Goal: Transaction & Acquisition: Obtain resource

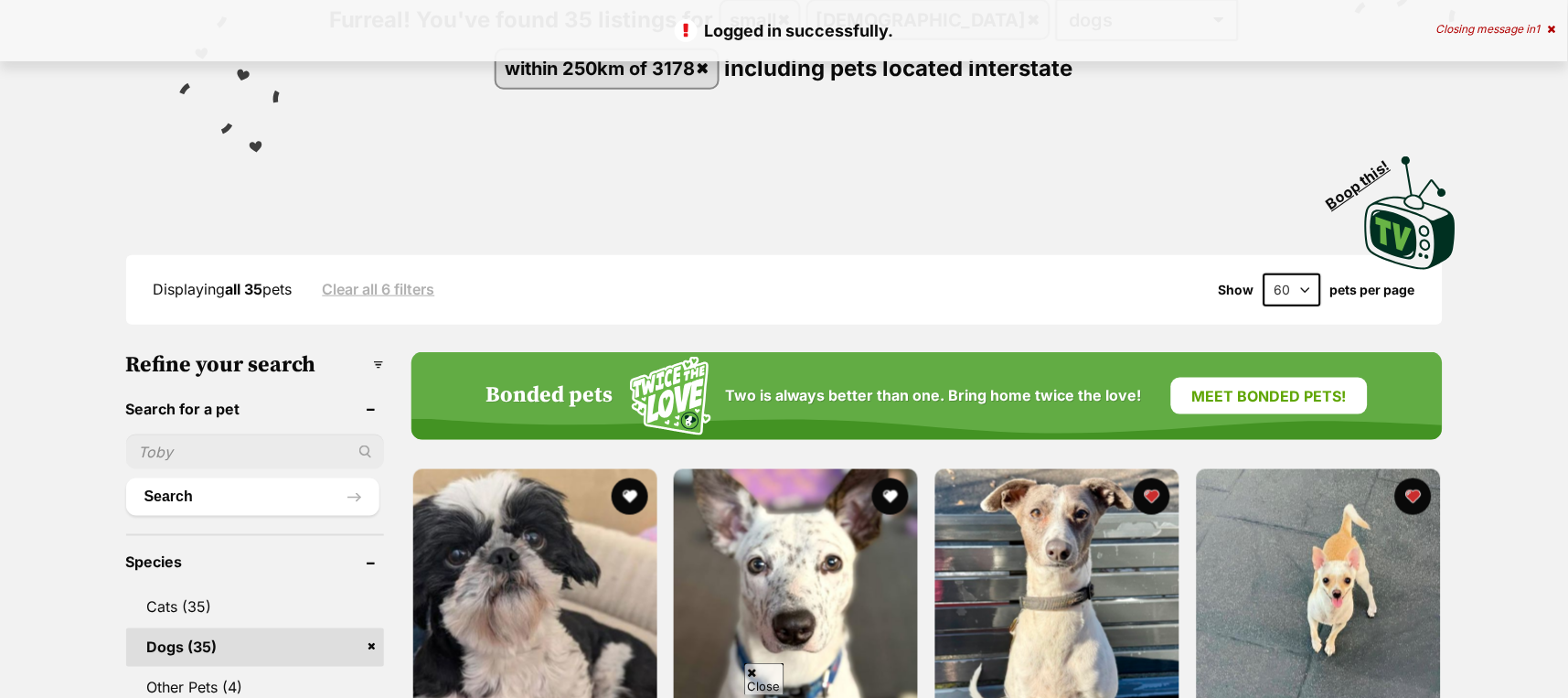
click at [1283, 289] on select "20 40 60" at bounding box center [1292, 290] width 58 height 33
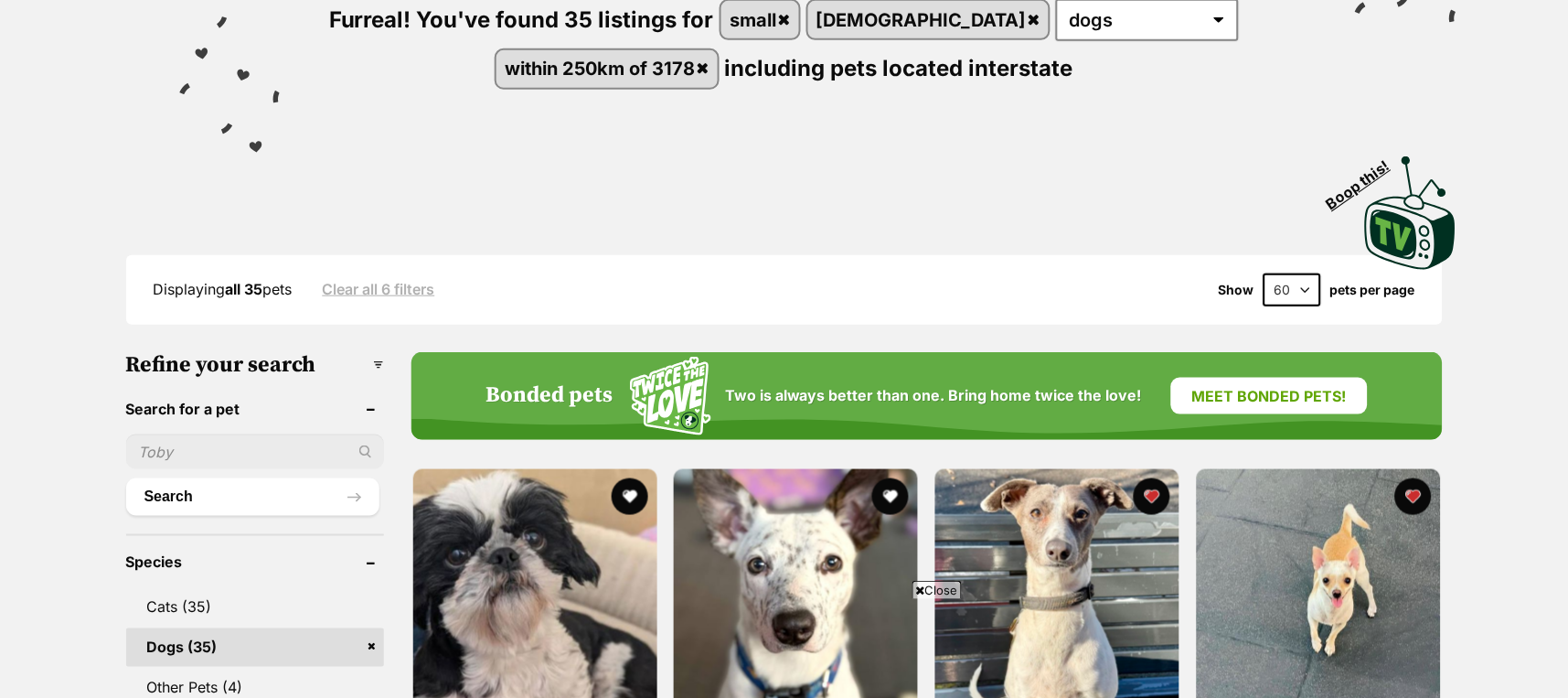
click at [1263, 273] on select "20 40 60" at bounding box center [1292, 290] width 58 height 33
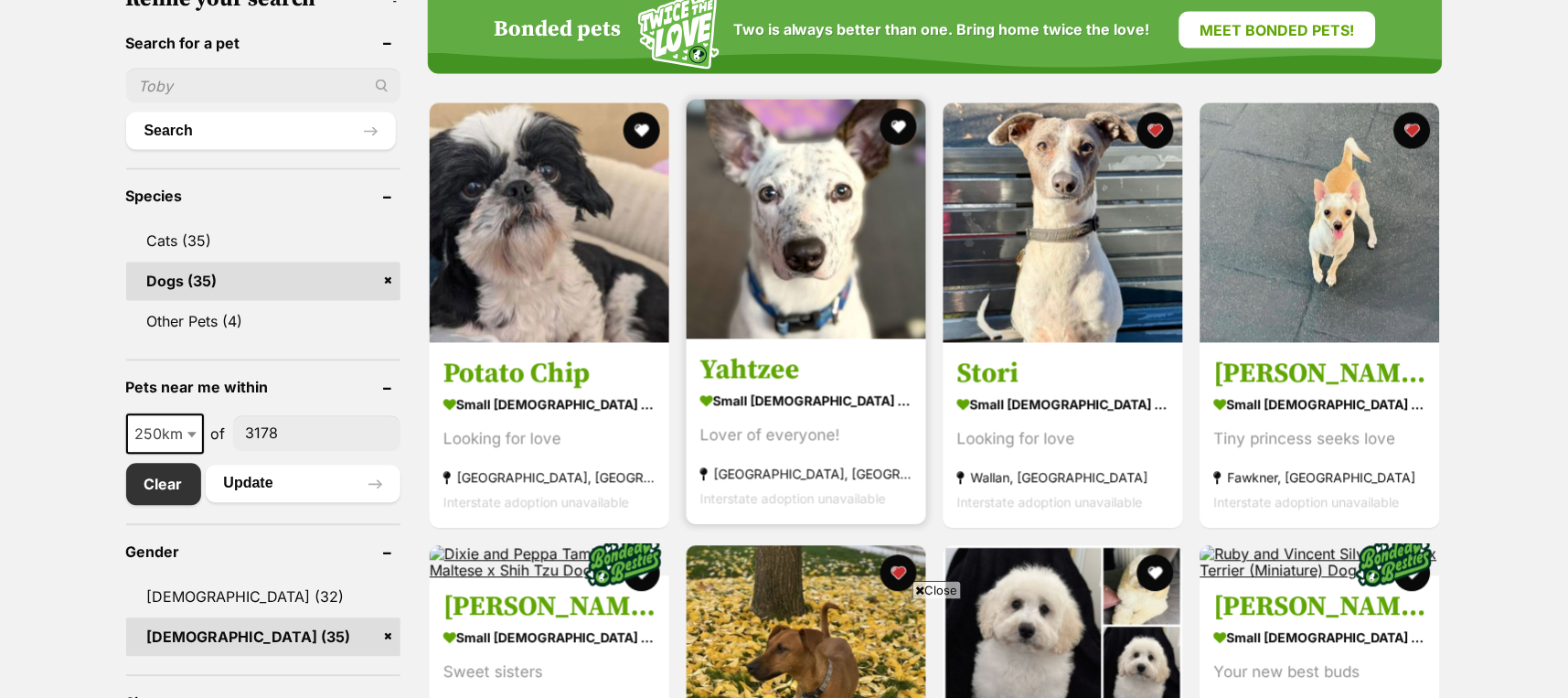
click at [765, 267] on img at bounding box center [807, 219] width 239 height 239
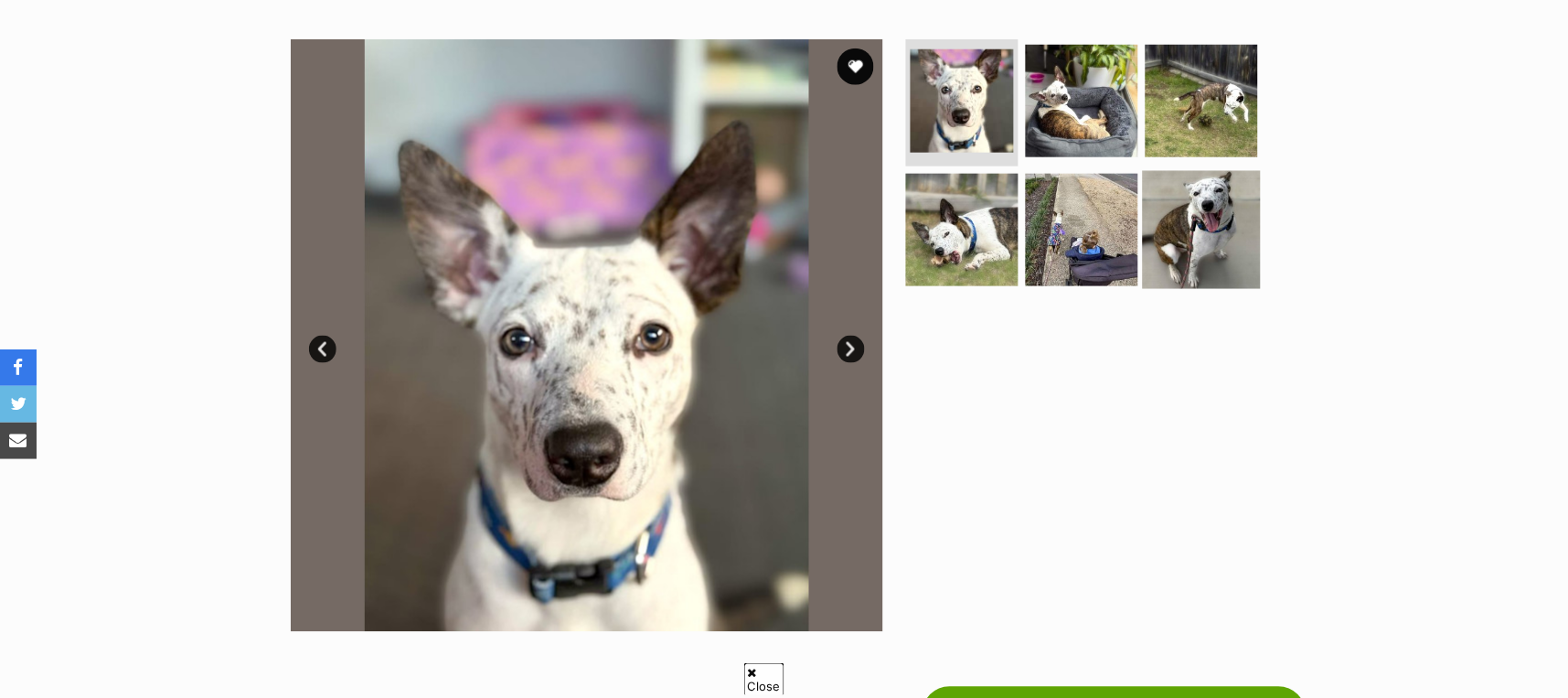
click at [1211, 197] on img at bounding box center [1202, 230] width 118 height 118
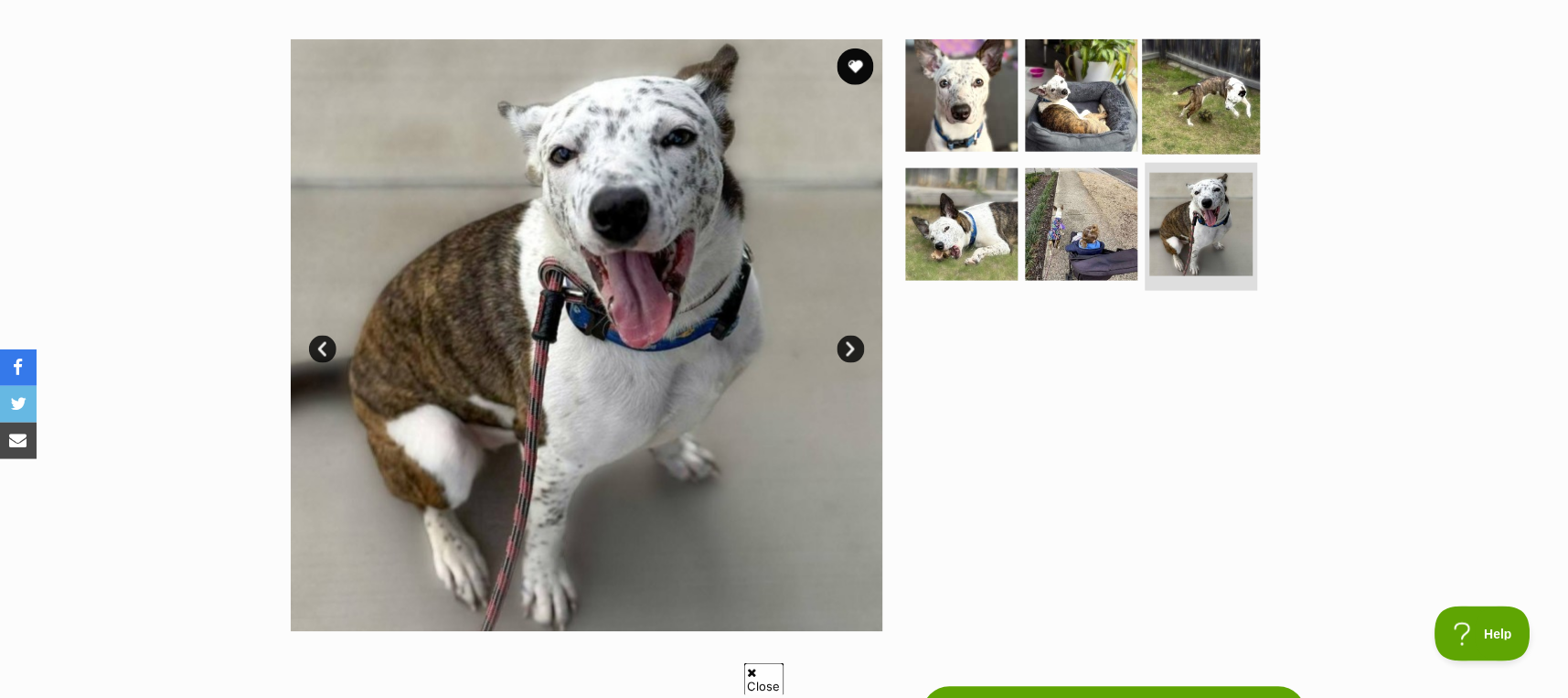
click at [1213, 59] on img at bounding box center [1202, 95] width 118 height 118
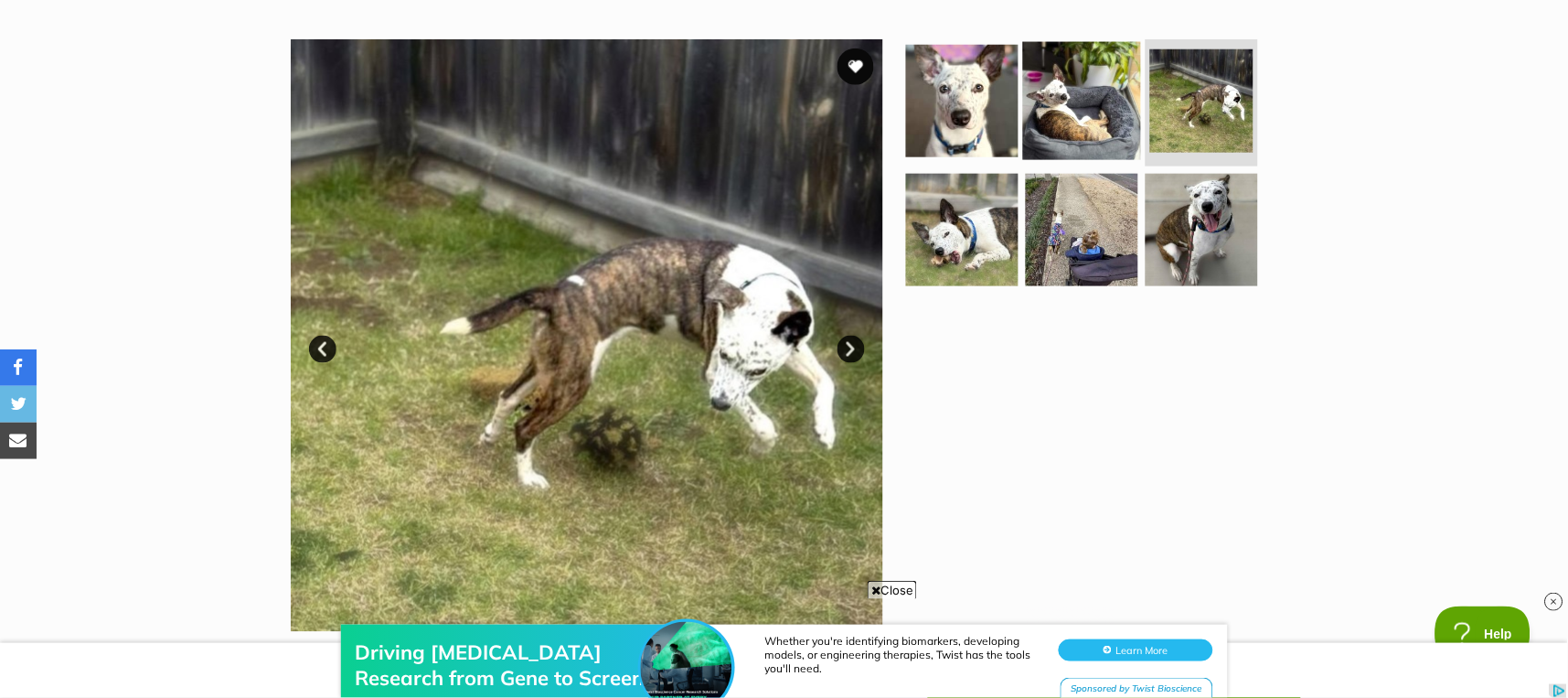
click at [1090, 70] on img at bounding box center [1082, 100] width 118 height 118
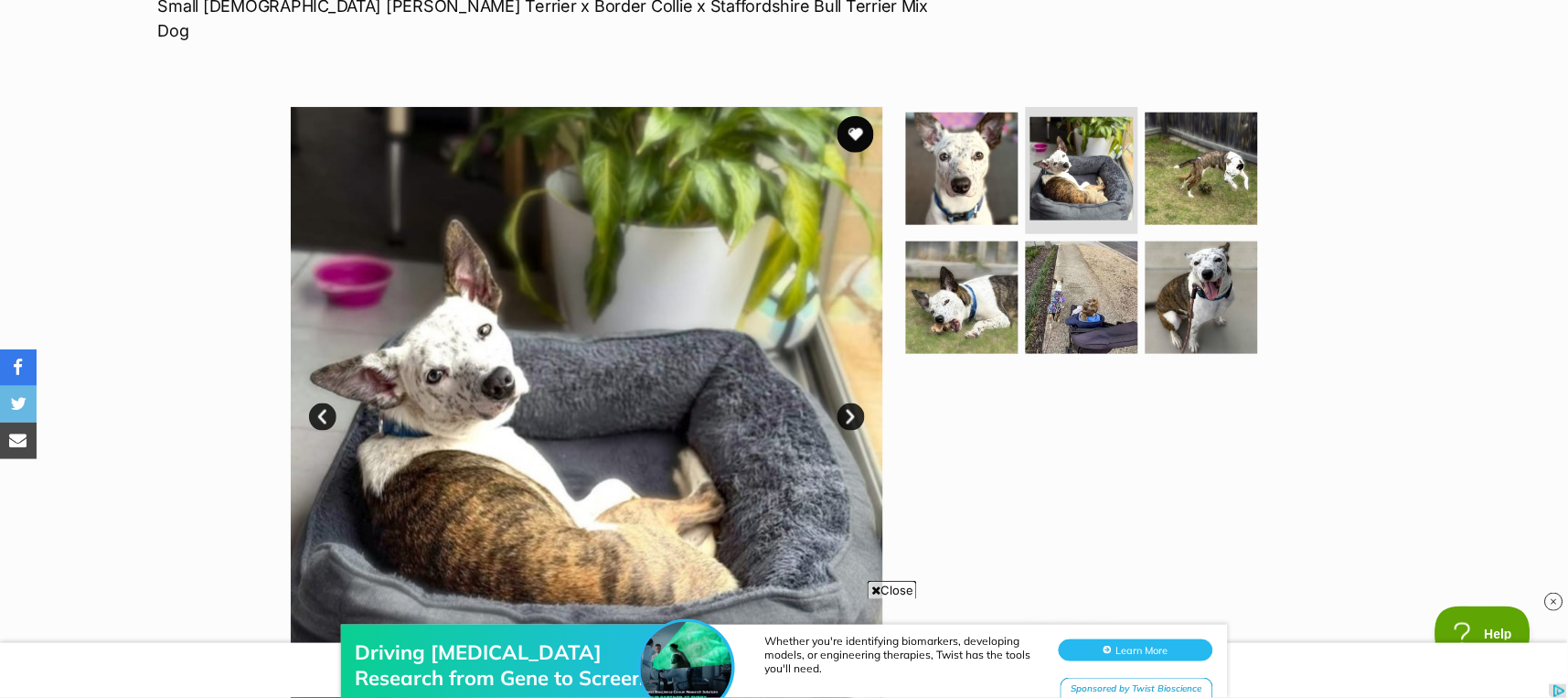
scroll to position [122, 0]
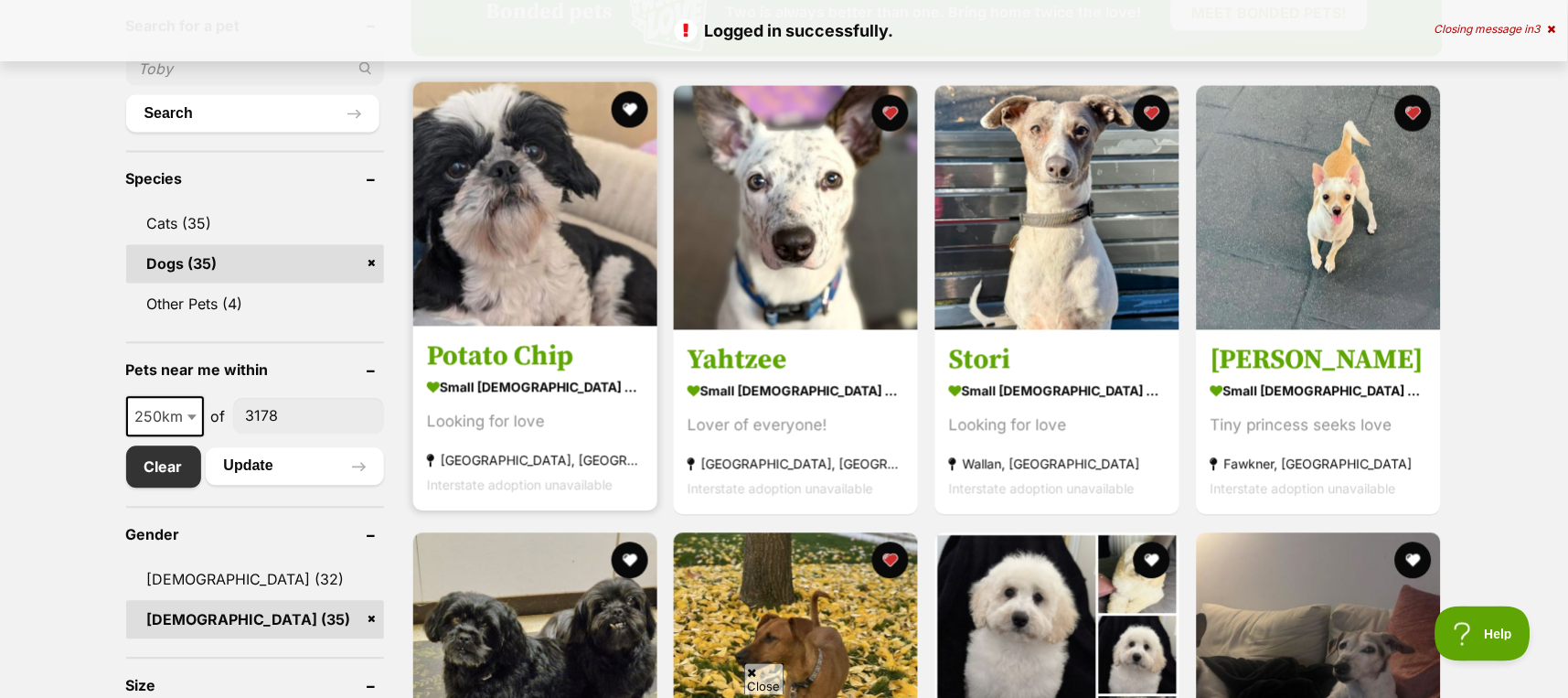
click at [472, 227] on img at bounding box center [535, 204] width 244 height 244
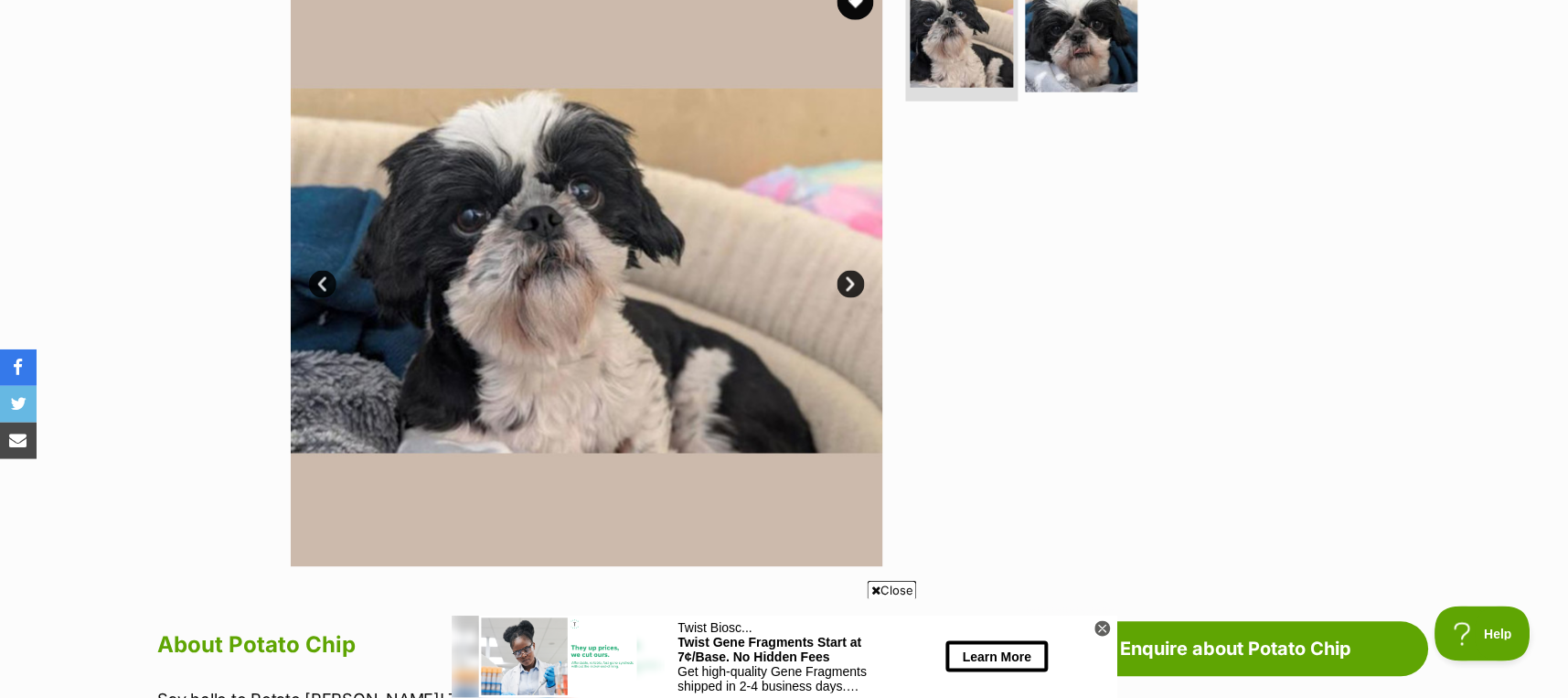
scroll to position [366, 0]
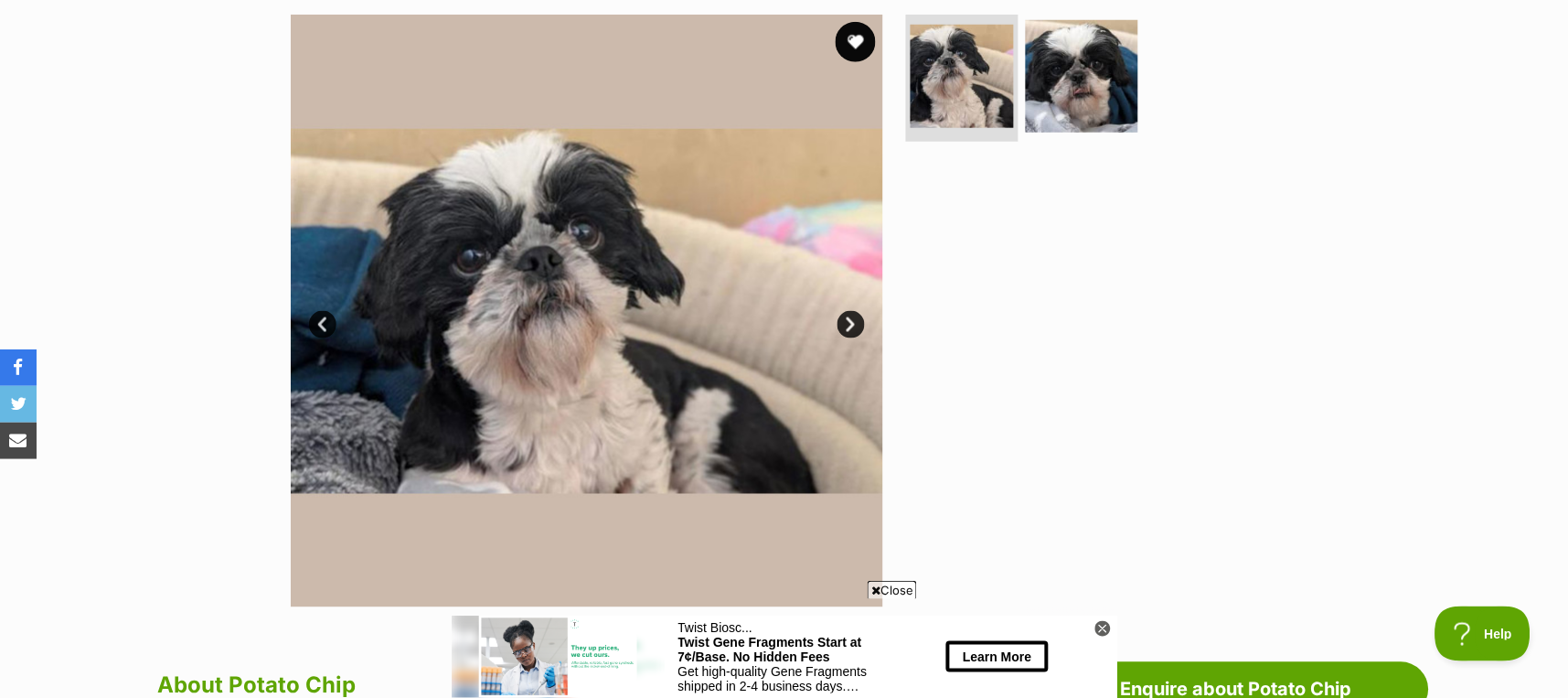
click at [856, 24] on button "favourite" at bounding box center [856, 42] width 41 height 41
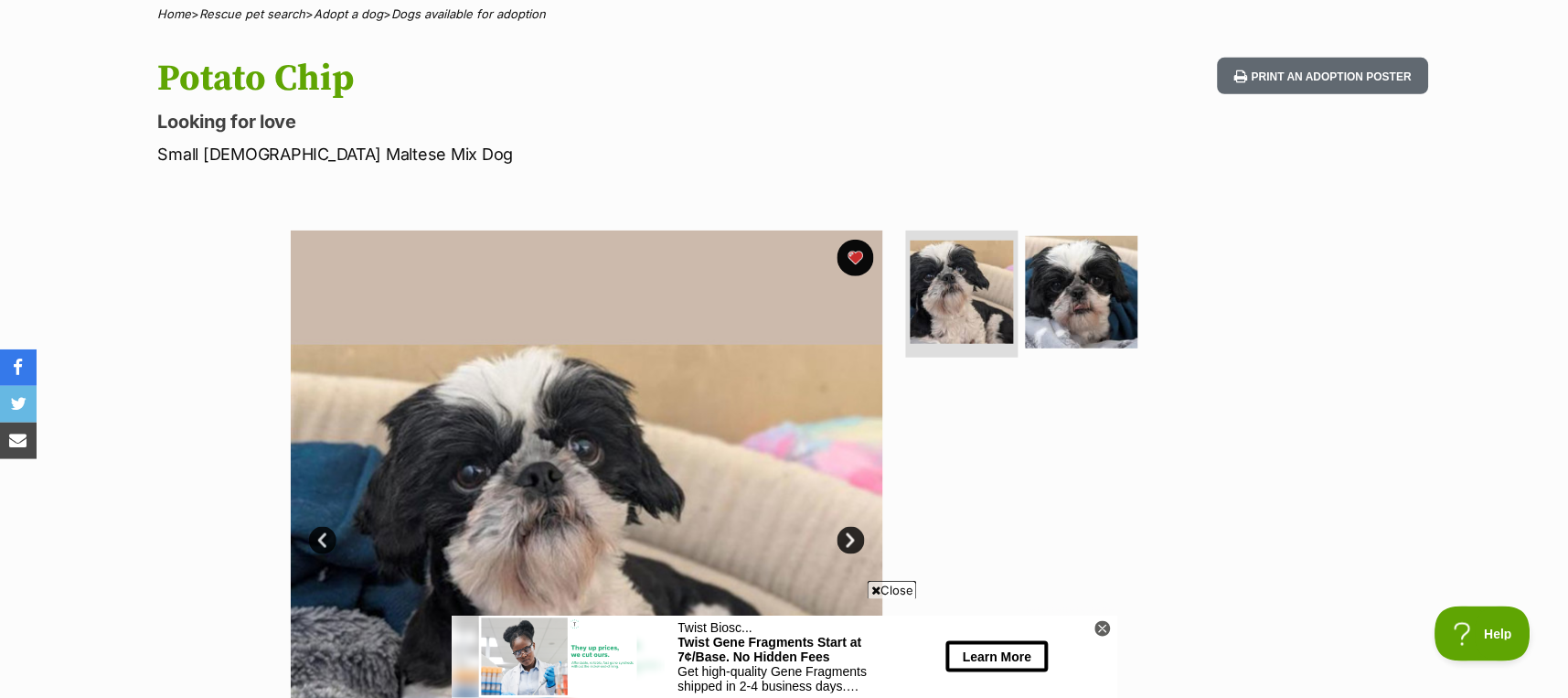
scroll to position [122, 0]
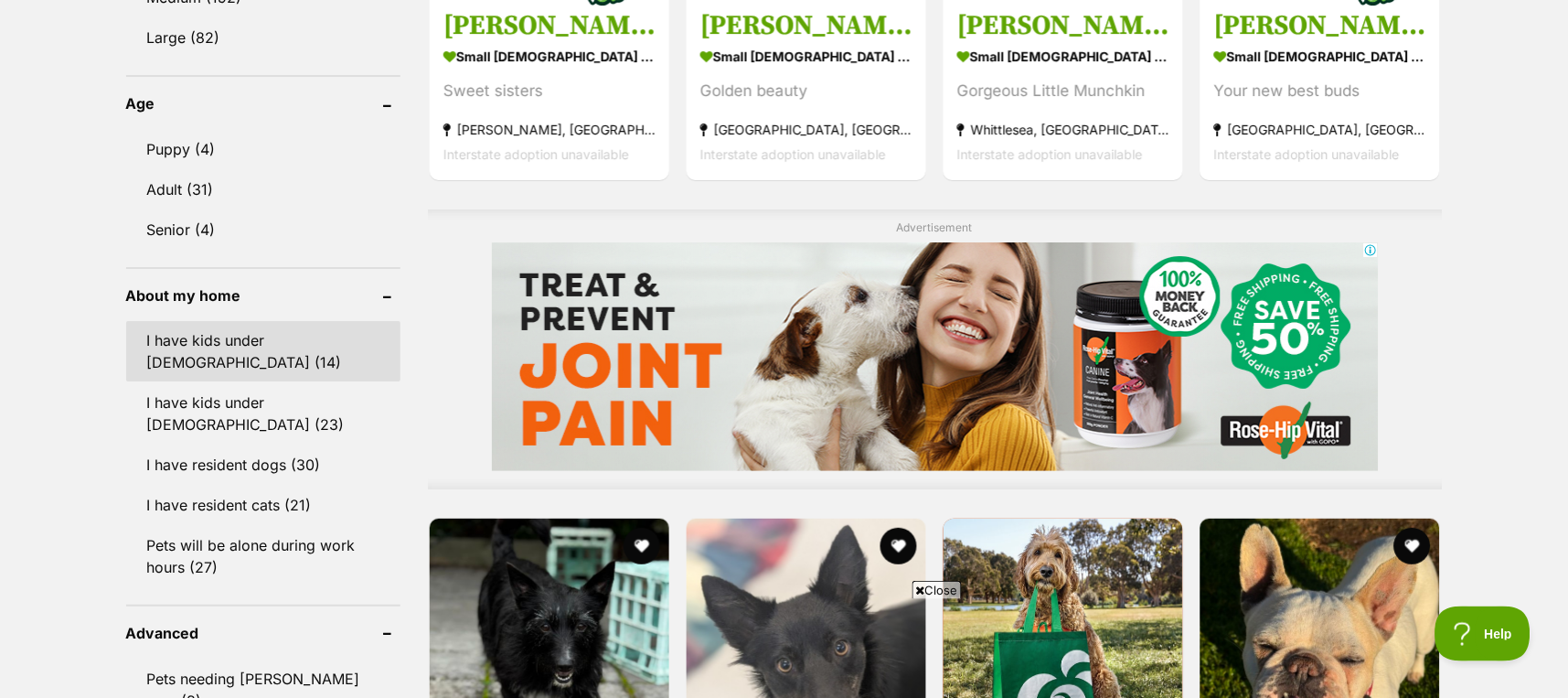
scroll to position [1358, 0]
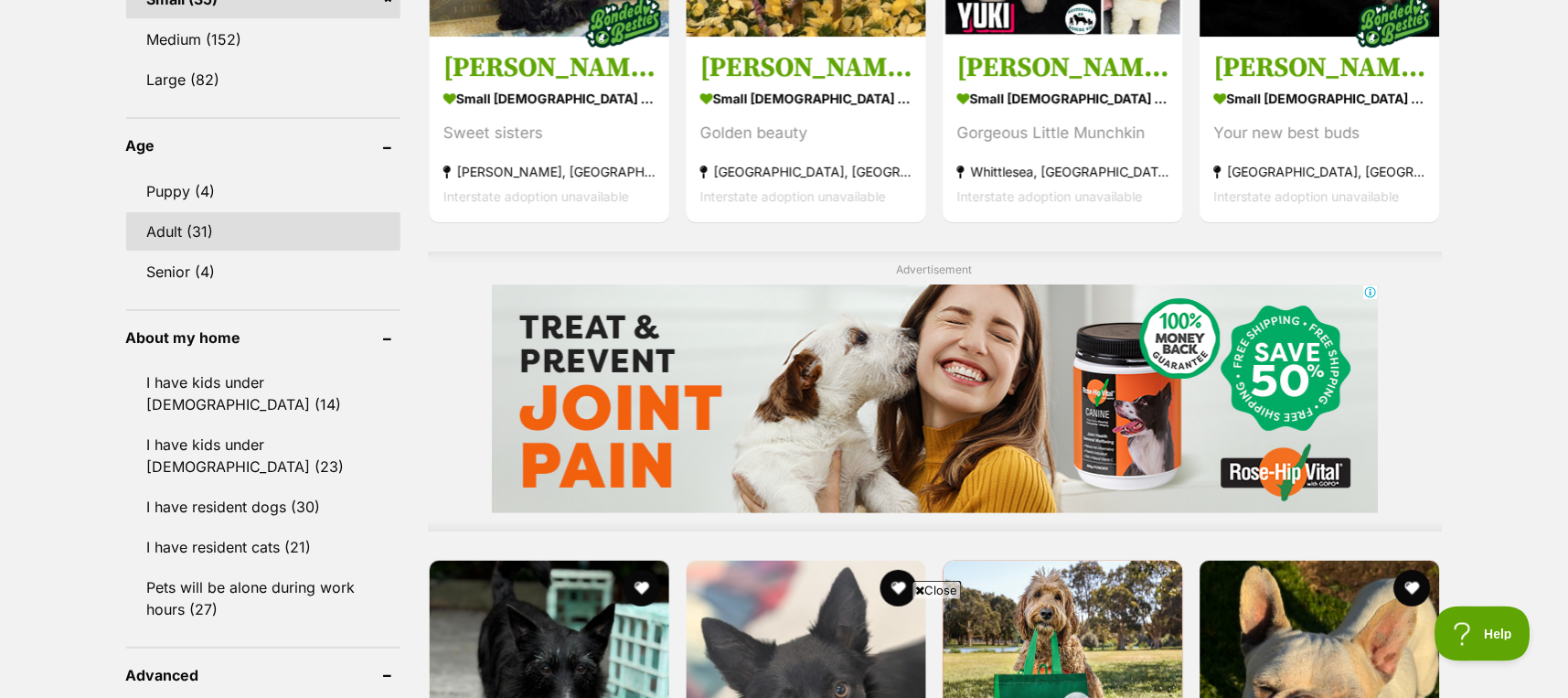
click at [190, 218] on link "Adult (31)" at bounding box center [263, 231] width 274 height 39
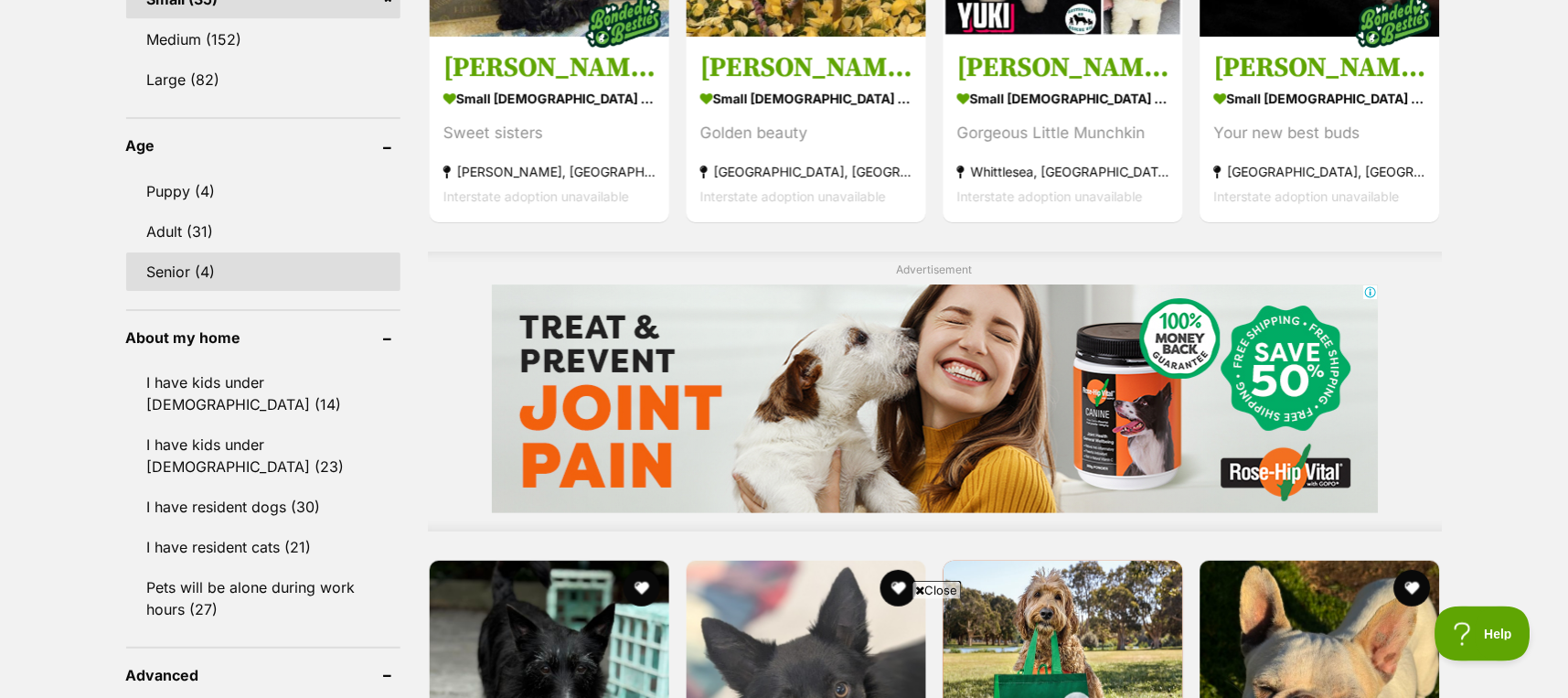
scroll to position [1273, 0]
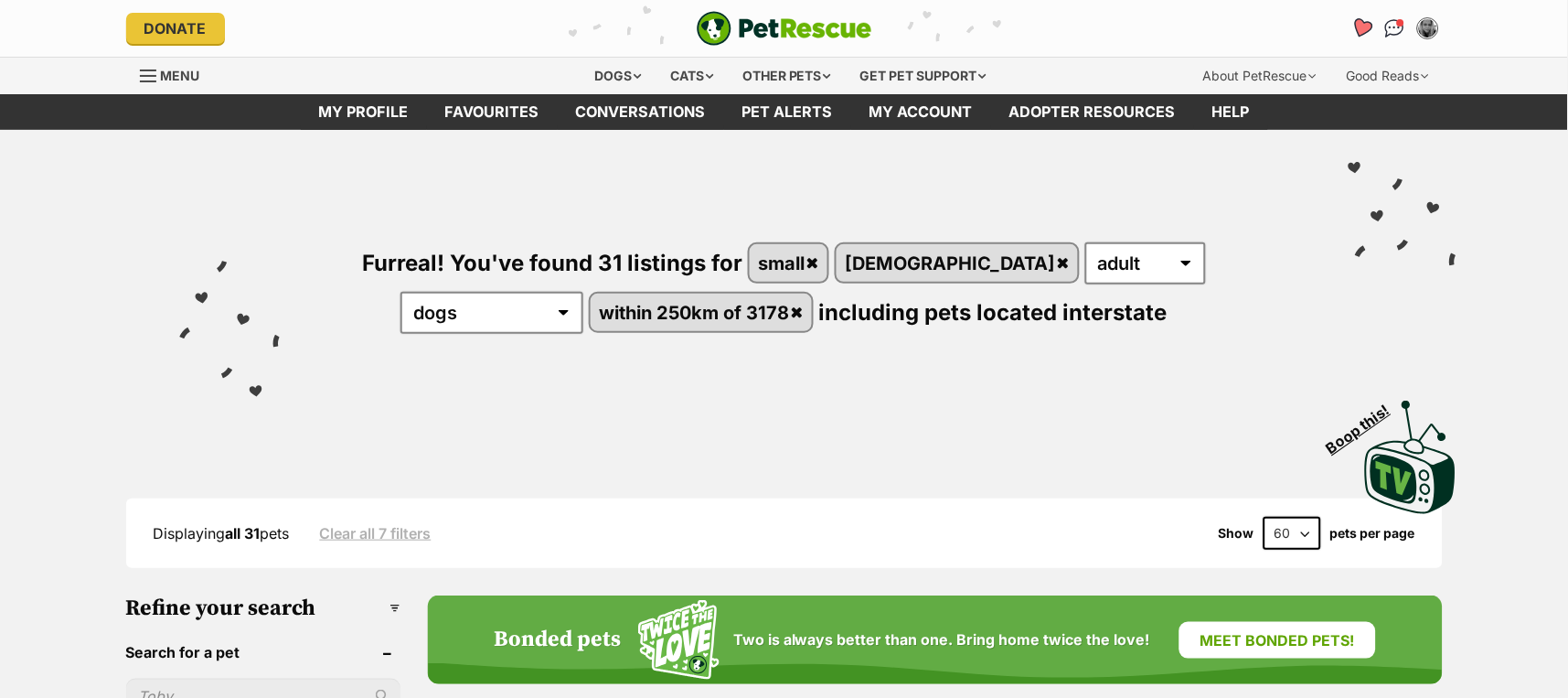
click at [1363, 23] on icon "Favourites" at bounding box center [1362, 28] width 22 height 21
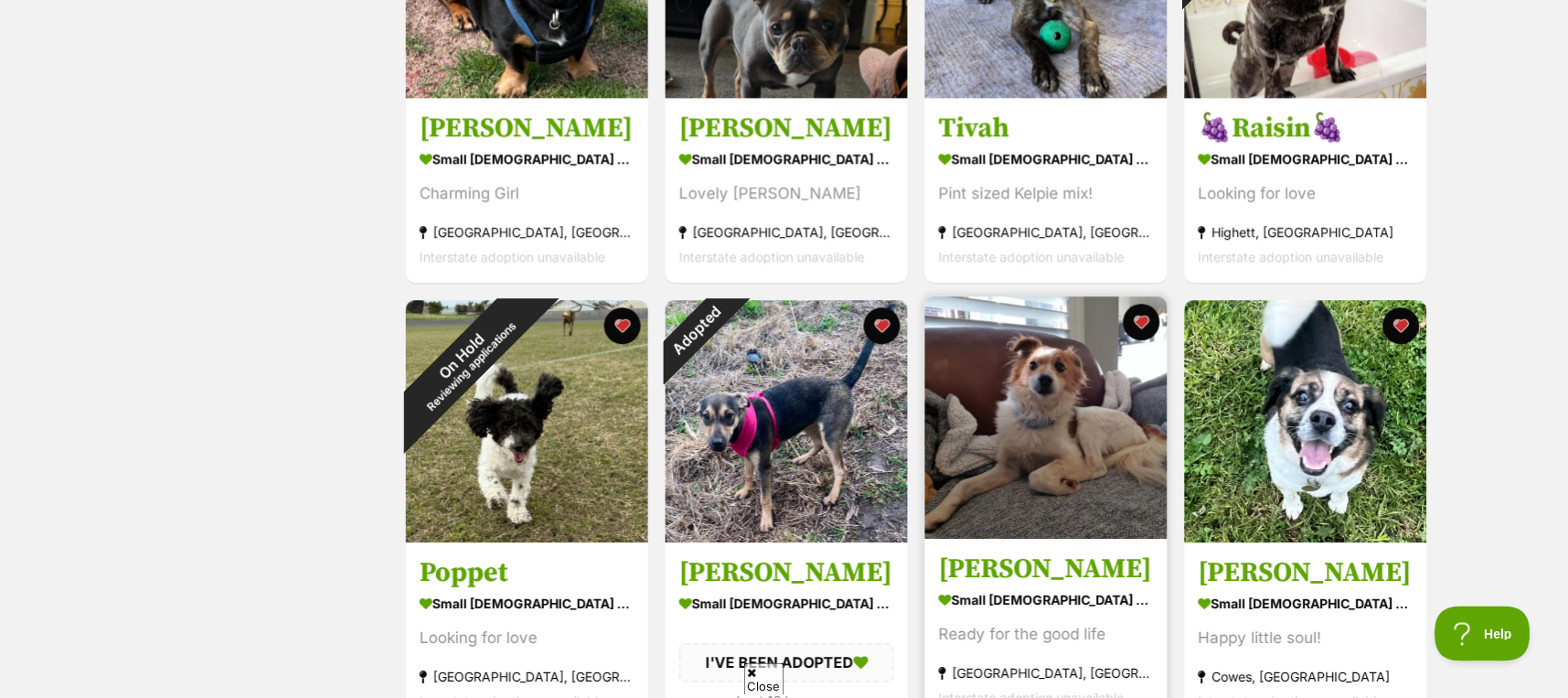
scroll to position [975, 0]
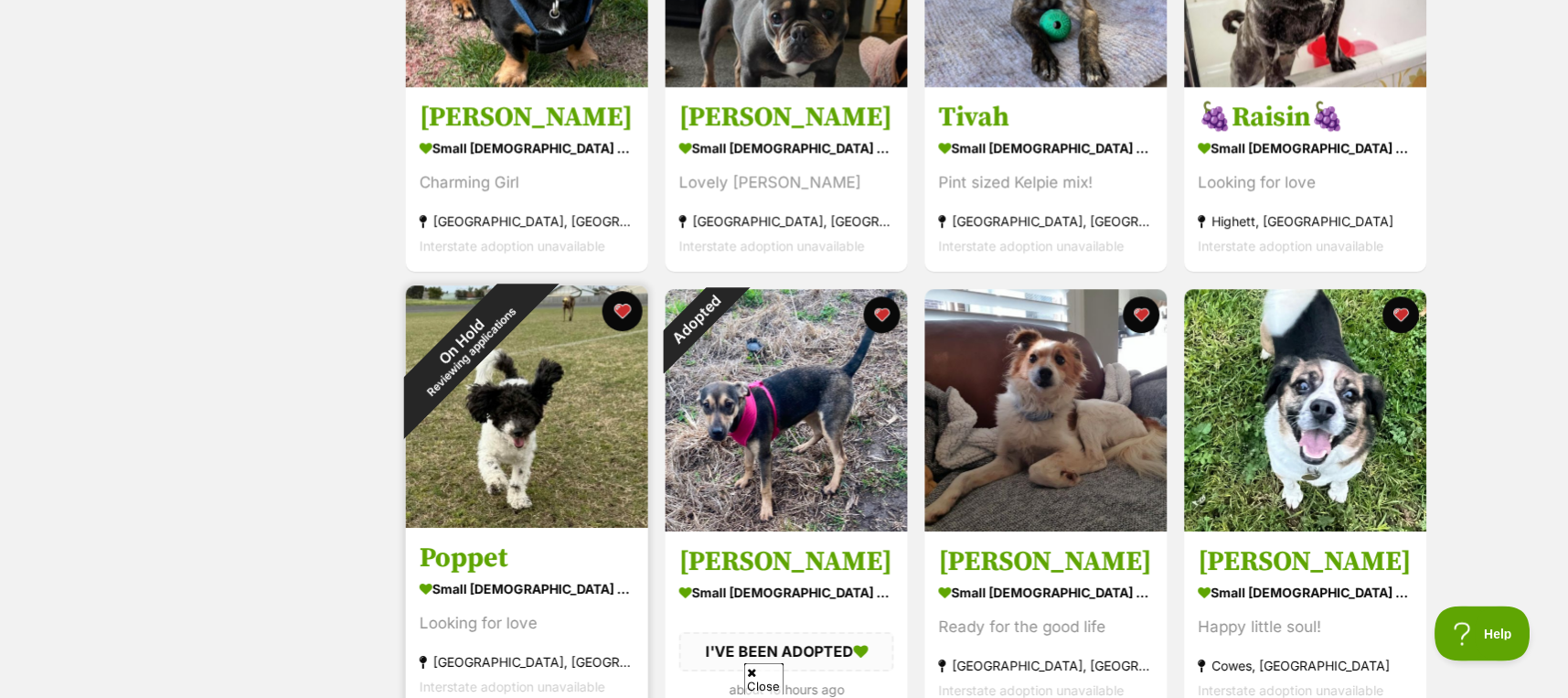
click at [618, 310] on button "favourite" at bounding box center [622, 311] width 41 height 41
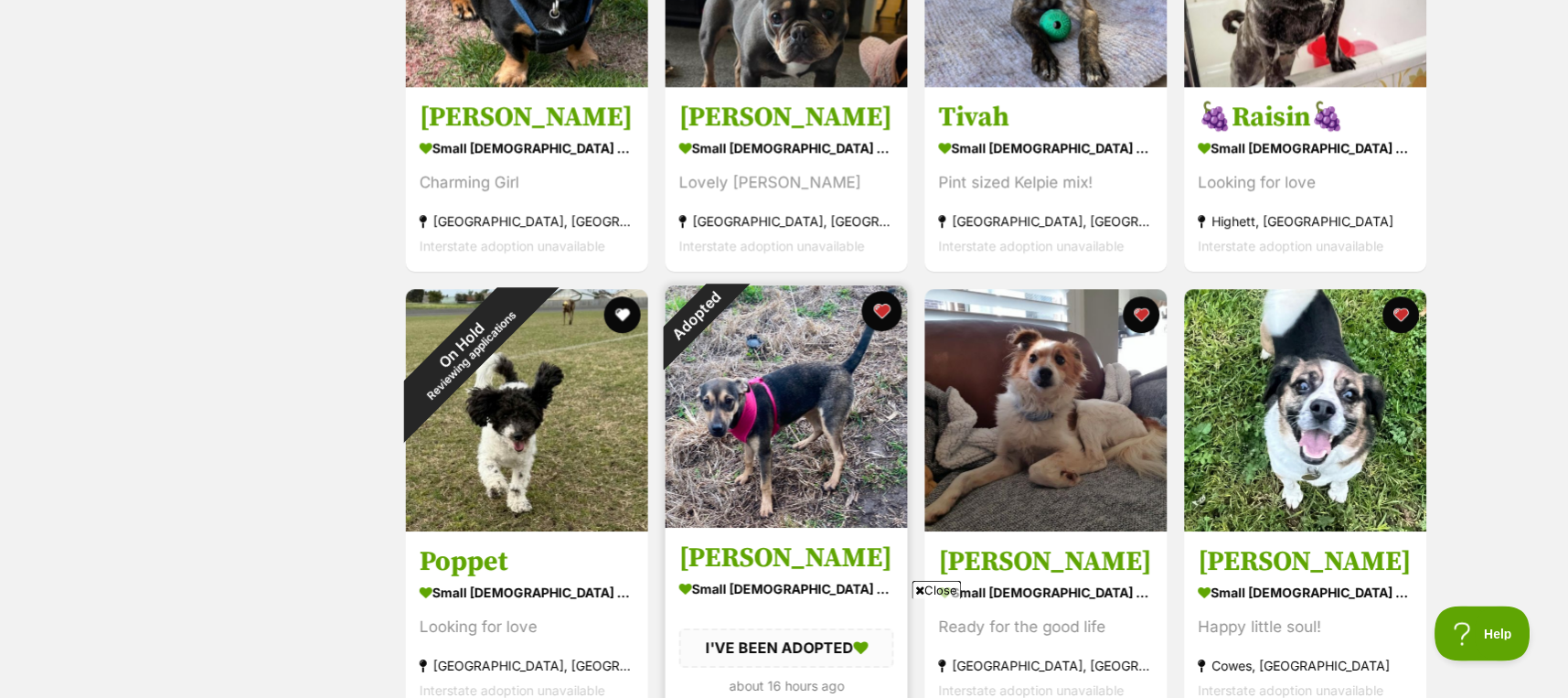
click at [880, 309] on button "favourite" at bounding box center [882, 311] width 41 height 41
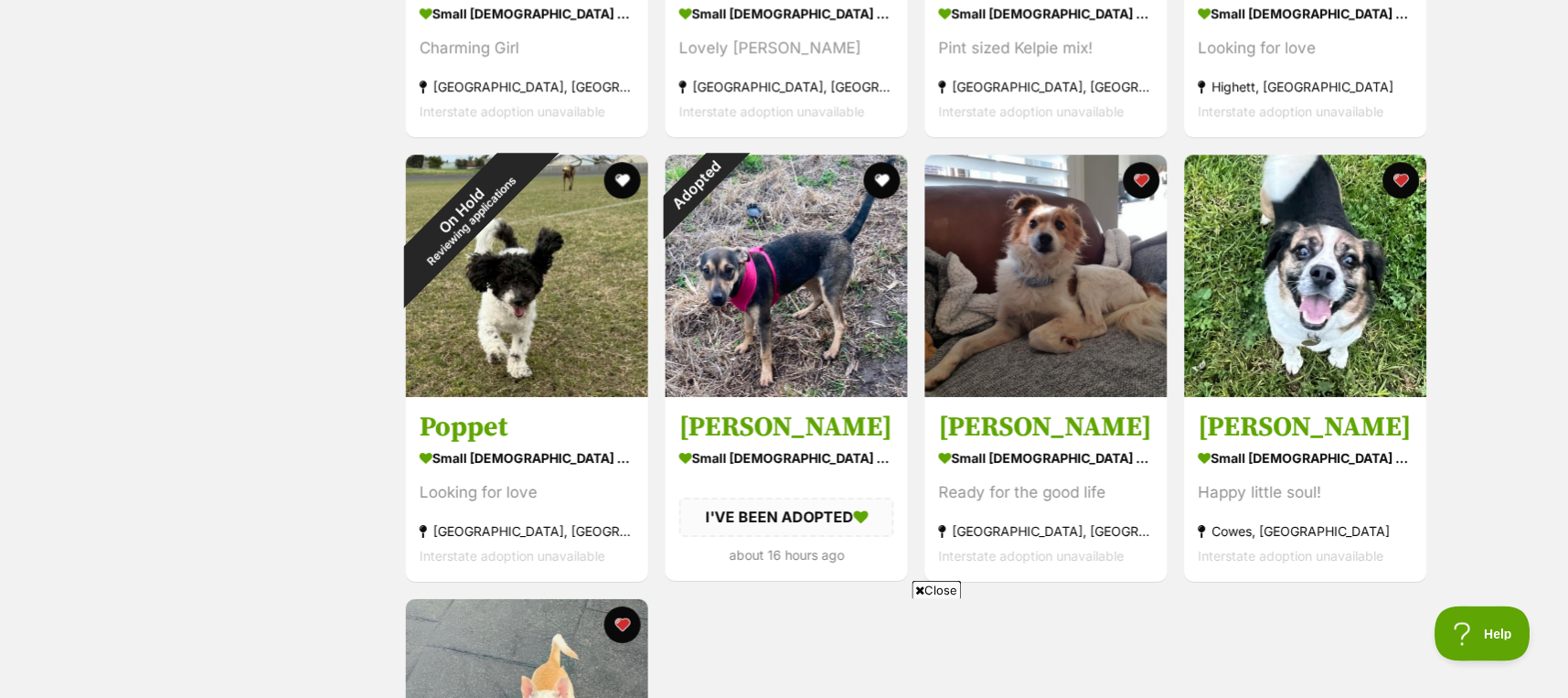
scroll to position [1098, 0]
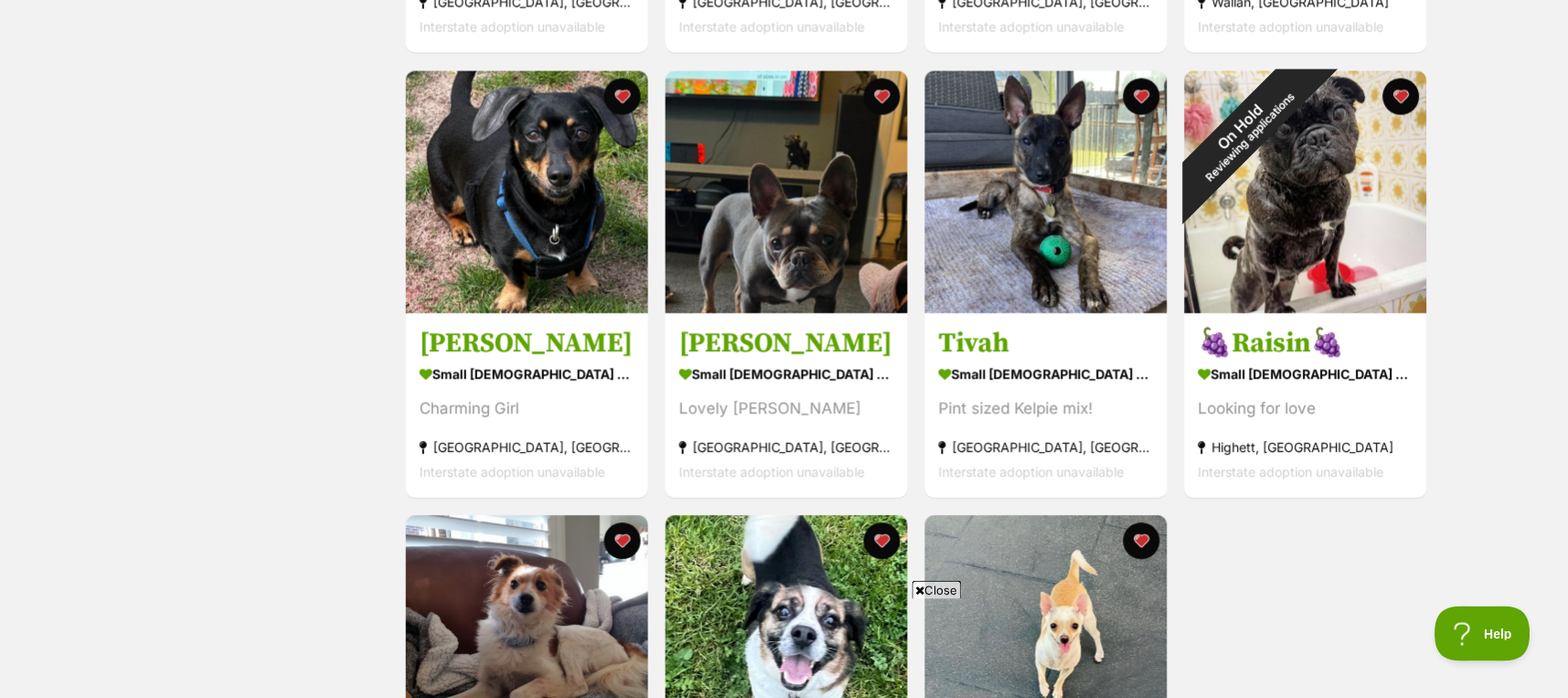
scroll to position [694, 0]
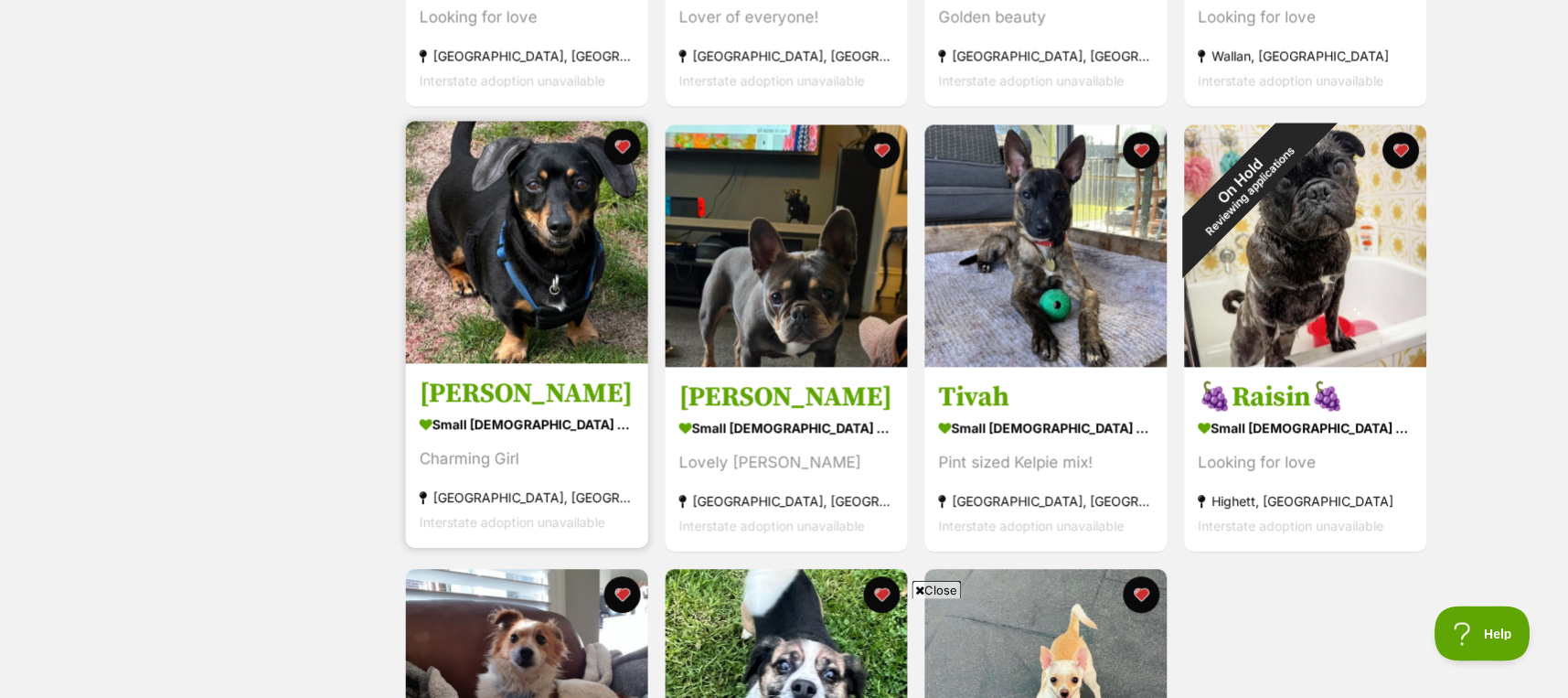
click at [505, 272] on img at bounding box center [527, 242] width 242 height 242
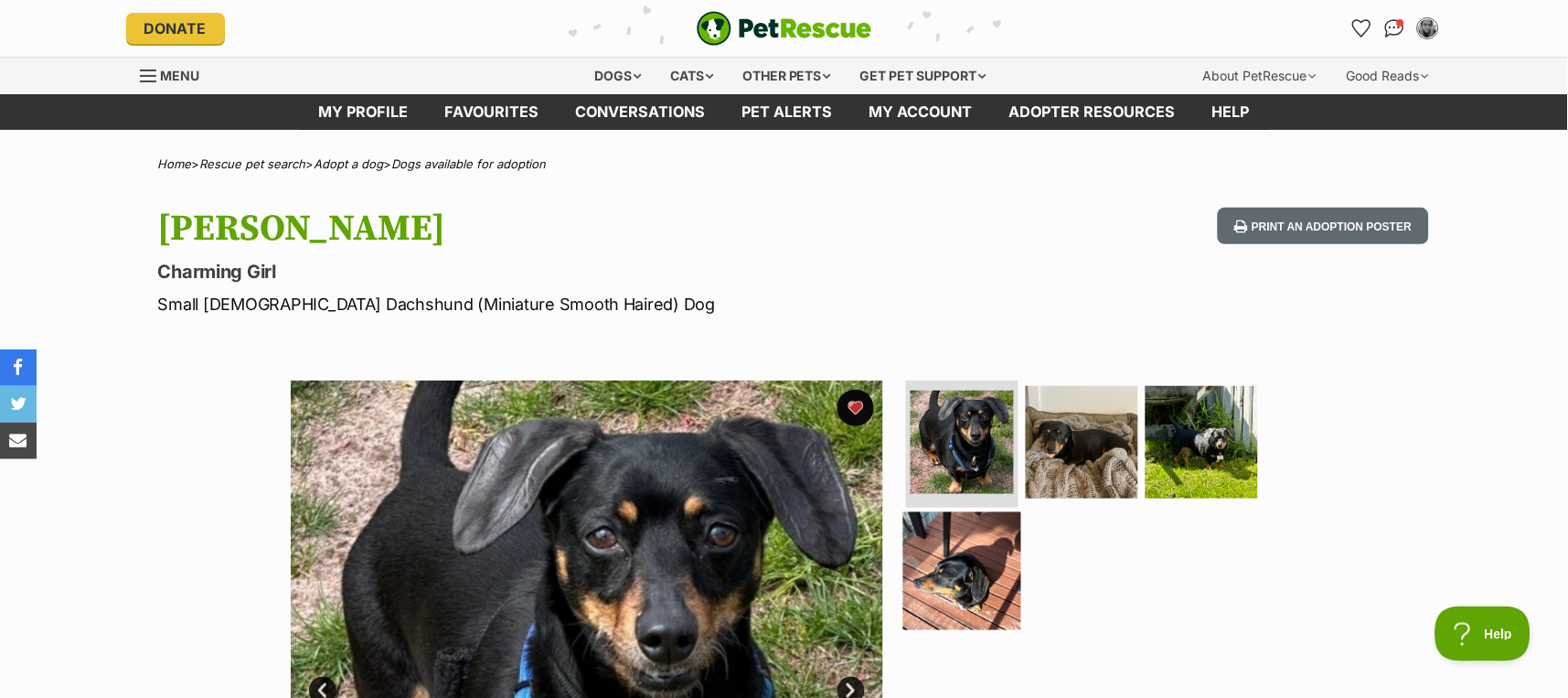
click at [970, 560] on img at bounding box center [962, 571] width 118 height 118
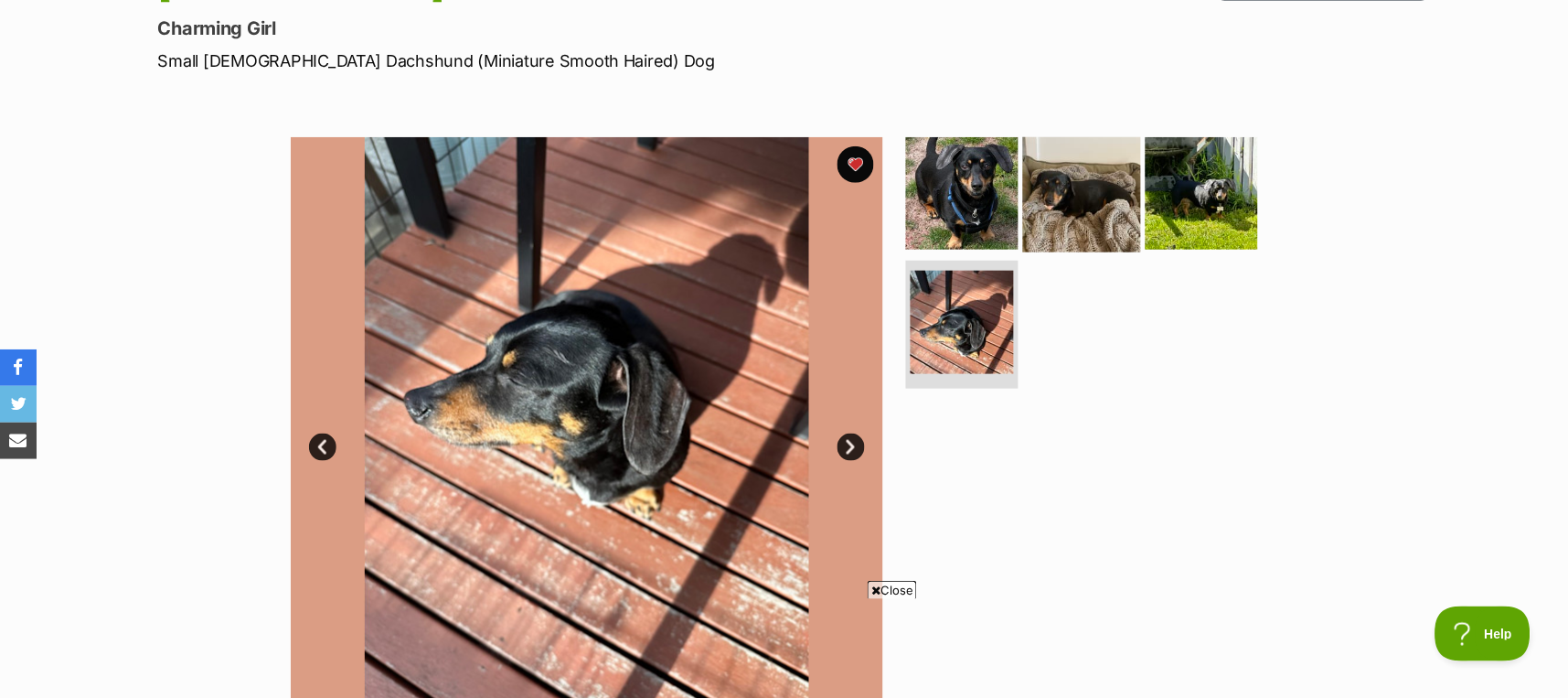
click at [1103, 188] on img at bounding box center [1082, 192] width 118 height 118
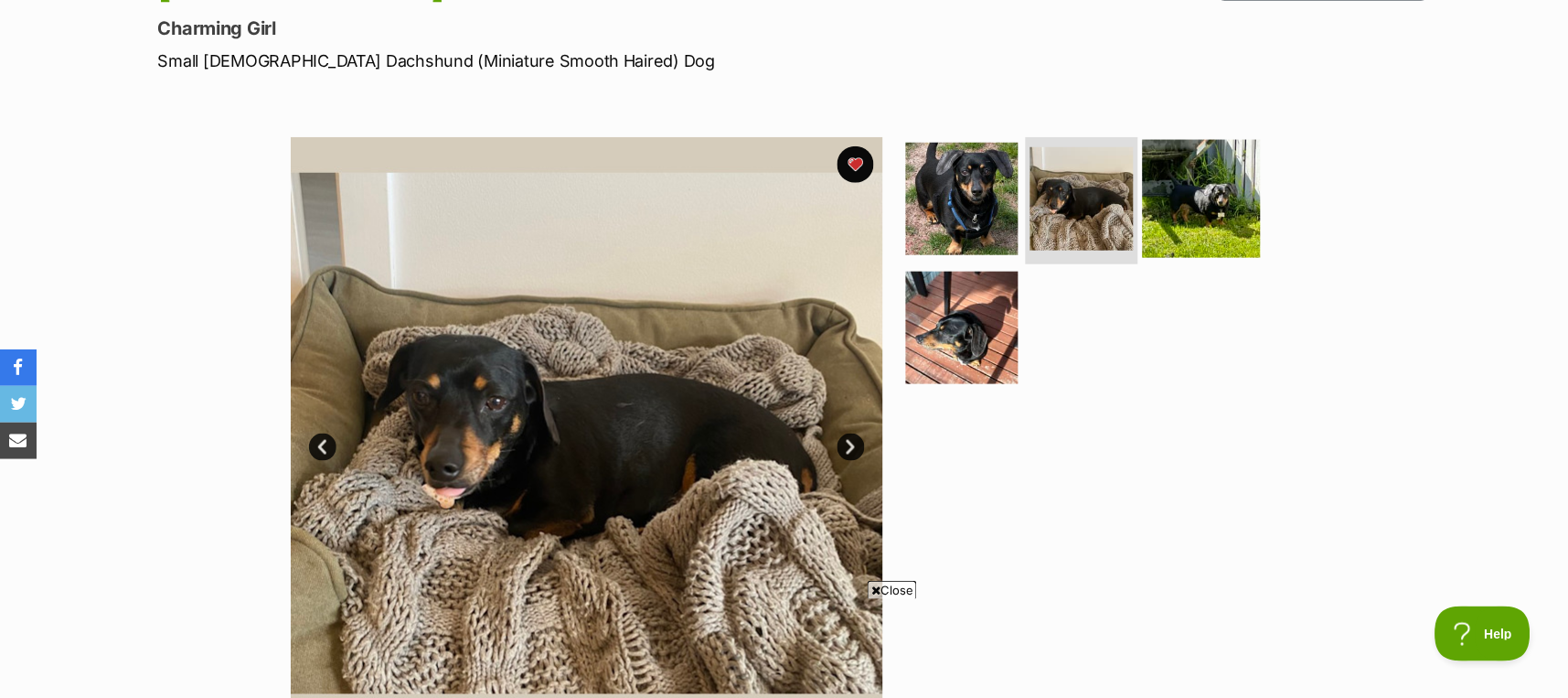
click at [1166, 208] on img at bounding box center [1202, 198] width 118 height 118
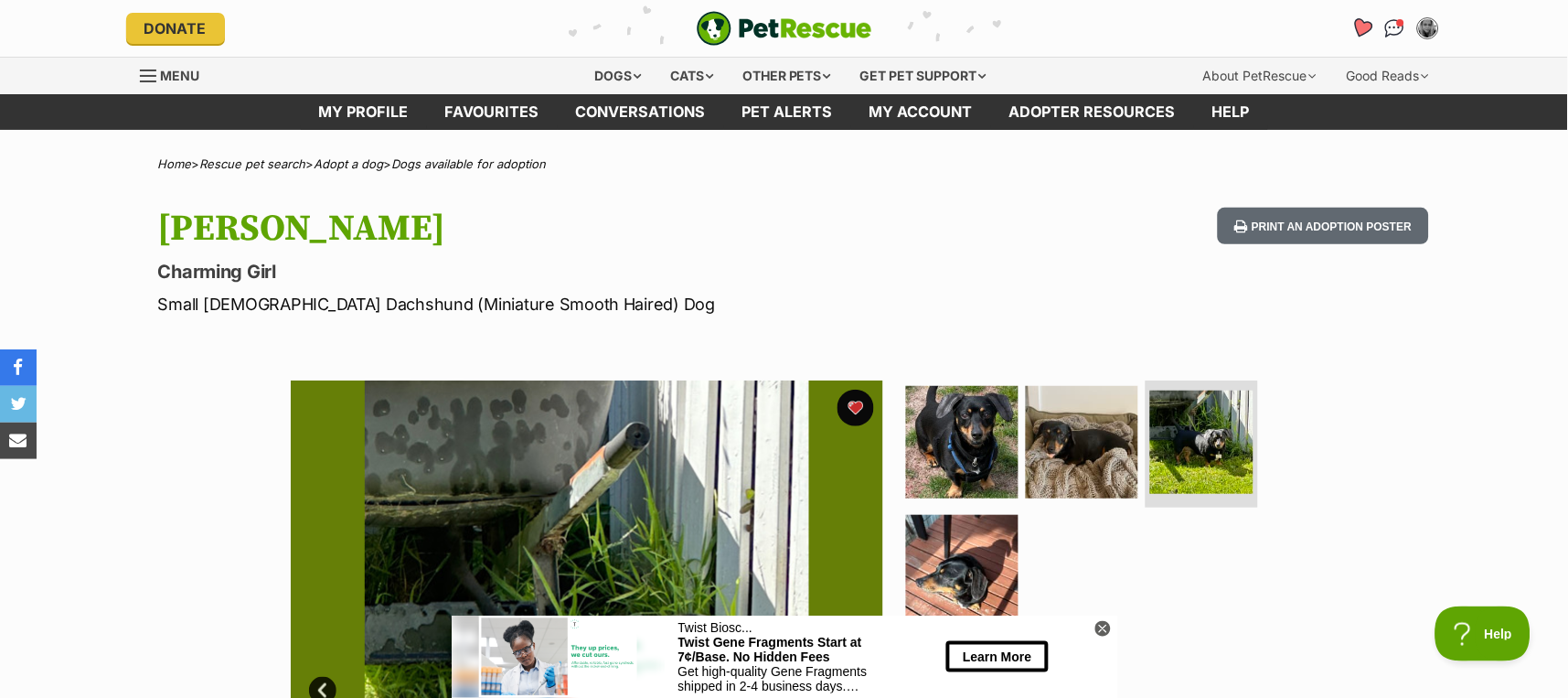
click at [1365, 18] on link "Favourites" at bounding box center [1362, 28] width 38 height 38
